Goal: Transaction & Acquisition: Purchase product/service

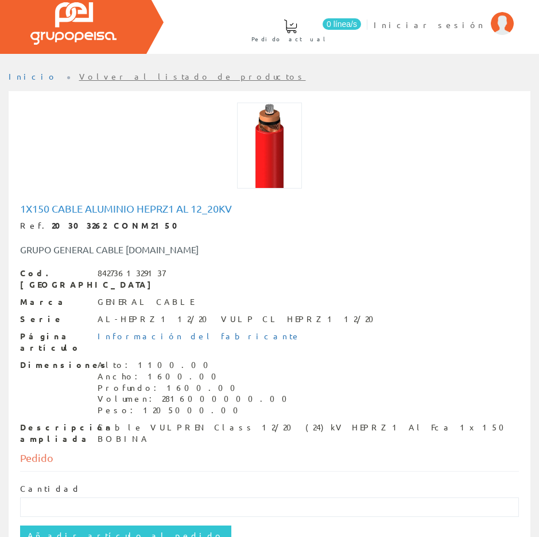
scroll to position [74, 0]
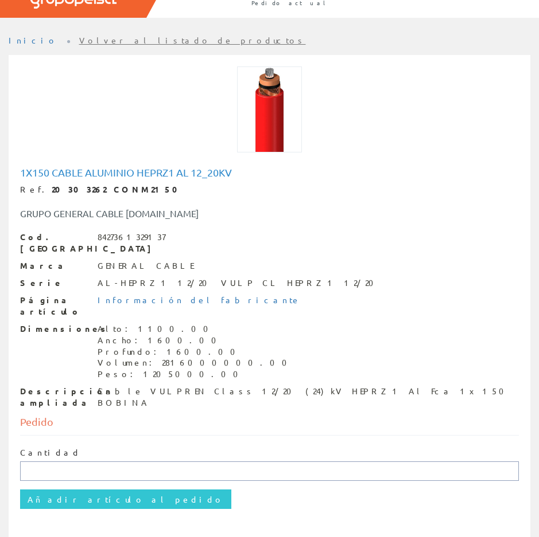
click at [50, 462] on input "text" at bounding box center [269, 472] width 498 height 20
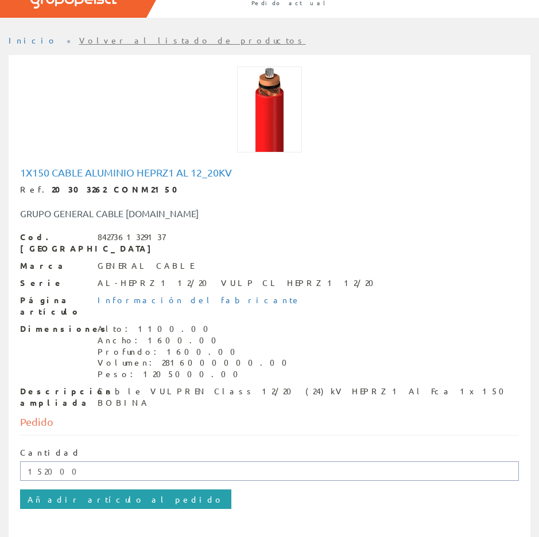
type input "152000"
click at [67, 490] on input "Añadir artículo al pedido" at bounding box center [125, 500] width 211 height 20
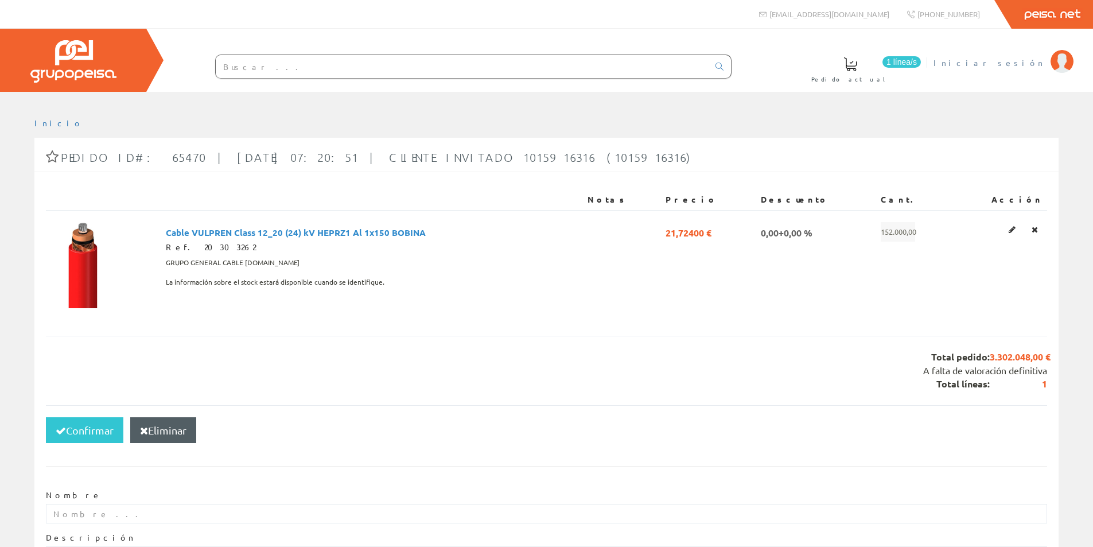
click at [538, 59] on img at bounding box center [1061, 61] width 23 height 23
